Goal: Obtain resource: Download file/media

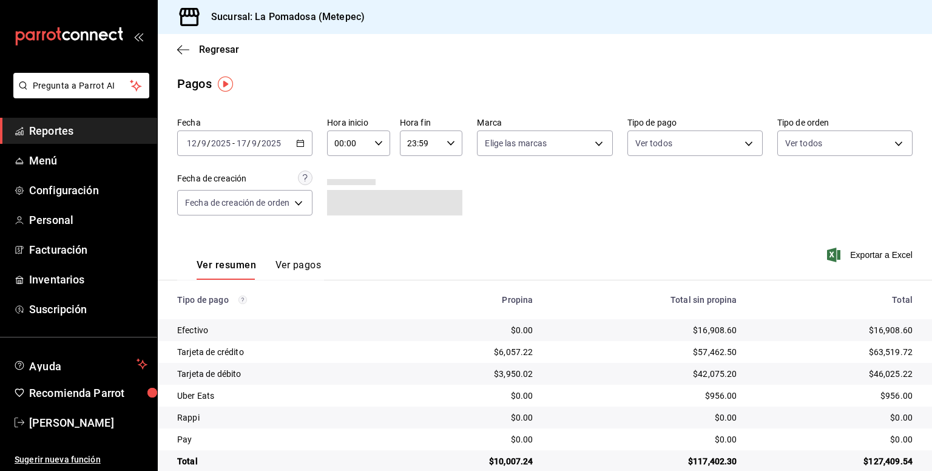
click at [300, 144] on icon "button" at bounding box center [300, 143] width 8 height 8
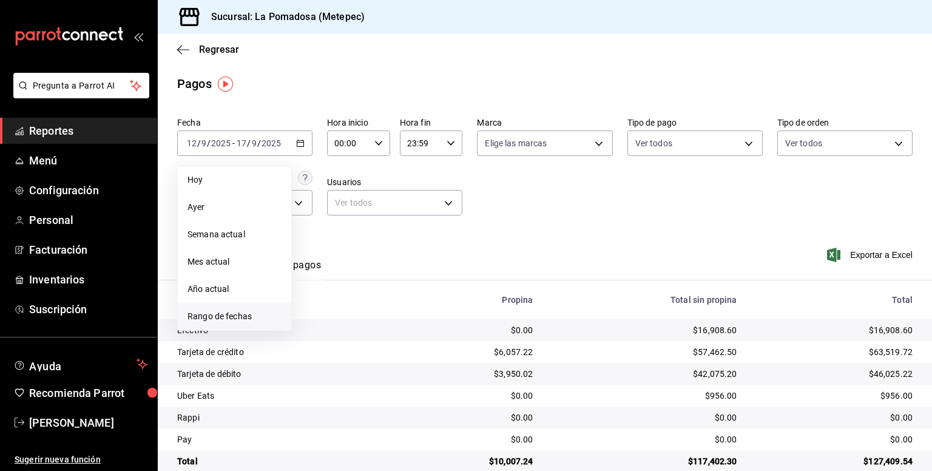
click at [237, 322] on span "Rango de fechas" at bounding box center [235, 316] width 94 height 13
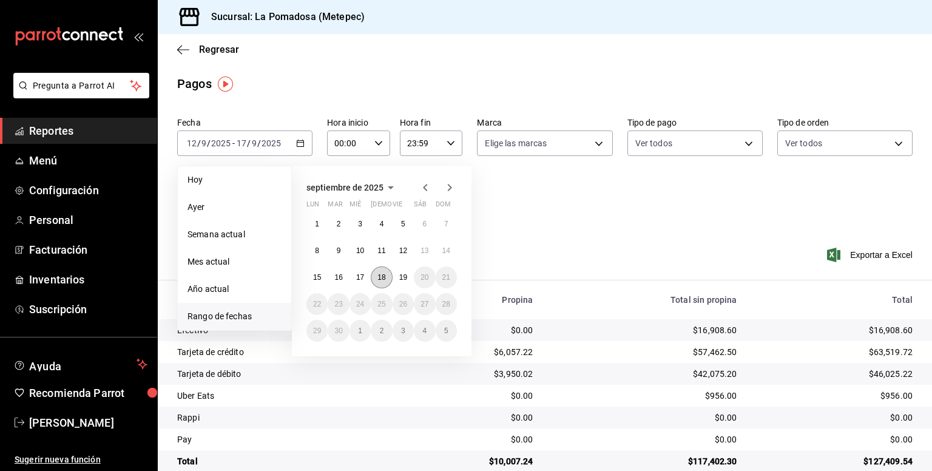
click at [381, 279] on abbr "18" at bounding box center [382, 277] width 8 height 8
click at [870, 250] on span "Exportar a Excel" at bounding box center [871, 255] width 83 height 15
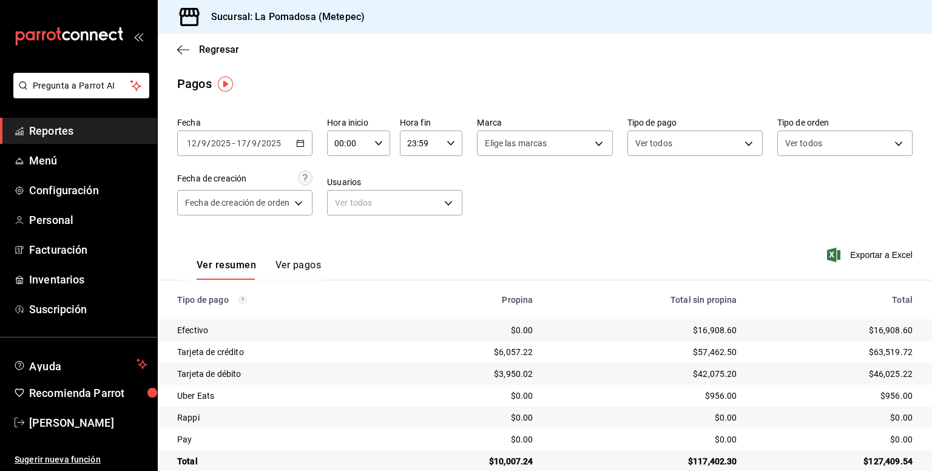
click at [310, 145] on div "[DATE] [DATE] - [DATE] [DATE]" at bounding box center [244, 142] width 135 height 25
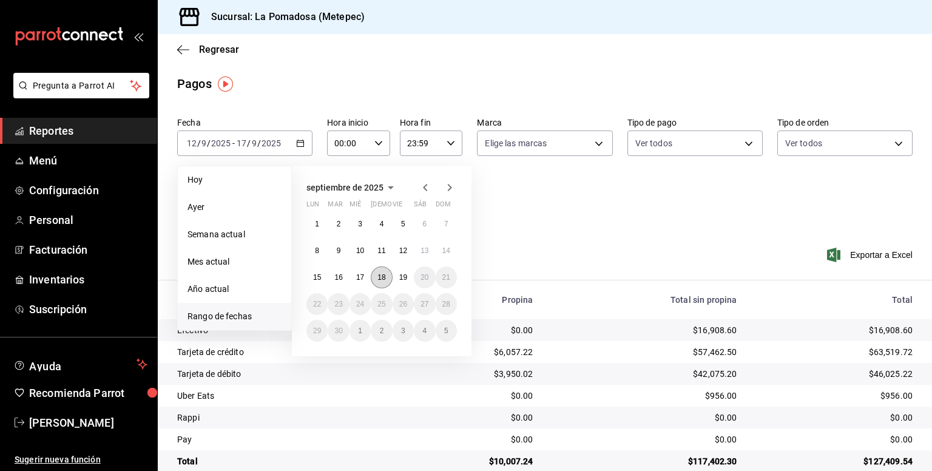
click at [384, 279] on abbr "18" at bounding box center [382, 277] width 8 height 8
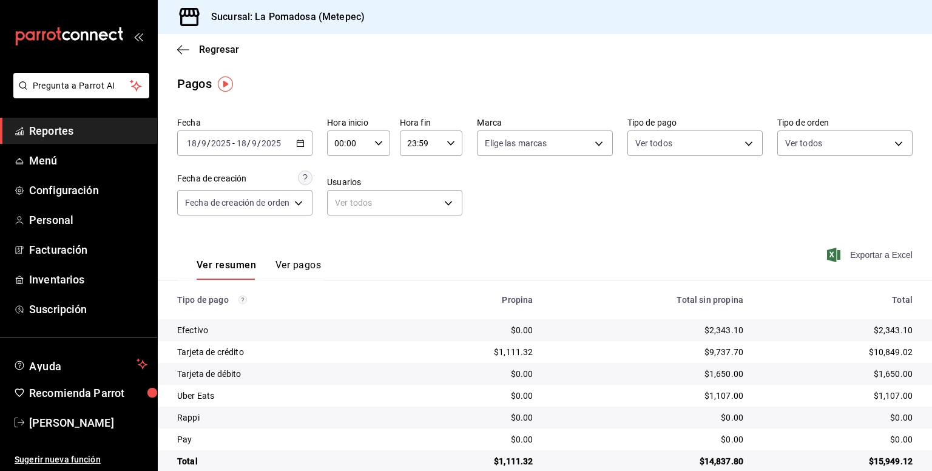
click at [859, 257] on span "Exportar a Excel" at bounding box center [871, 255] width 83 height 15
